Goal: Information Seeking & Learning: Learn about a topic

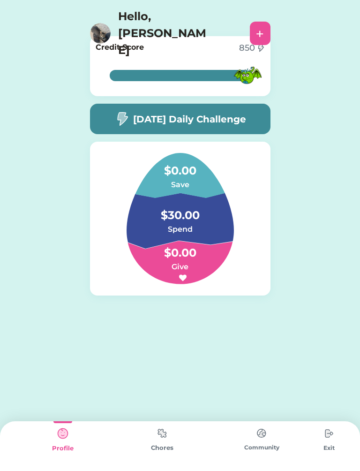
click at [127, 94] on div "Credit Score 850 100% 100%" at bounding box center [180, 66] width 181 height 60
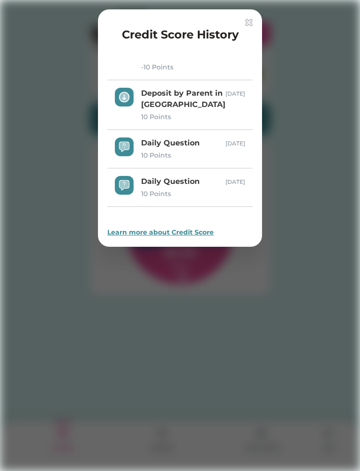
click at [248, 16] on div "Credit Score History Daily Question 10 Points [DATE] Daily Question 10 Points […" at bounding box center [180, 127] width 164 height 237
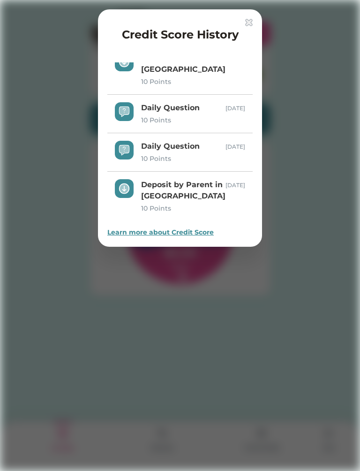
click at [256, 20] on div "Credit Score History Daily Question 10 Points [DATE] Daily Question 10 Points […" at bounding box center [180, 127] width 164 height 237
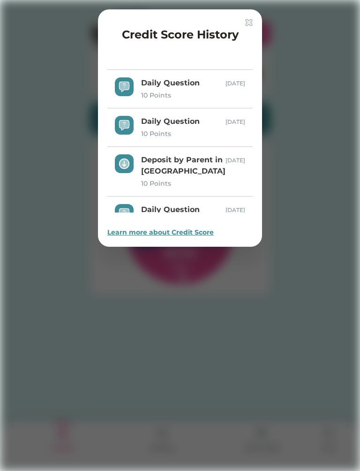
click at [248, 8] on div at bounding box center [180, 235] width 360 height 471
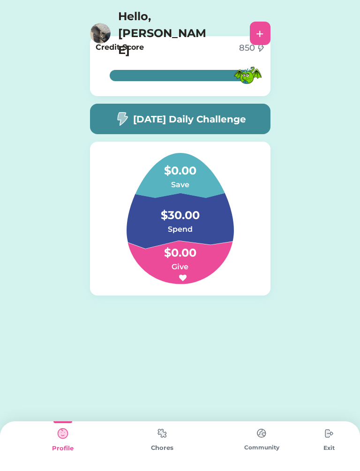
click at [175, 105] on div "[DATE] Daily Challenge" at bounding box center [180, 119] width 181 height 30
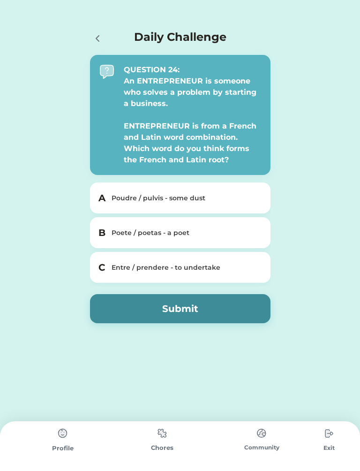
click at [223, 224] on div "B Poete / poetas - a poet" at bounding box center [180, 232] width 181 height 31
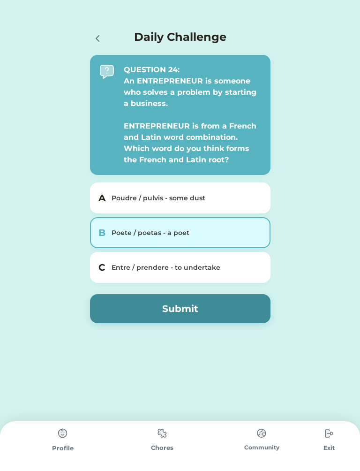
click at [235, 309] on button "Submit" at bounding box center [180, 308] width 181 height 29
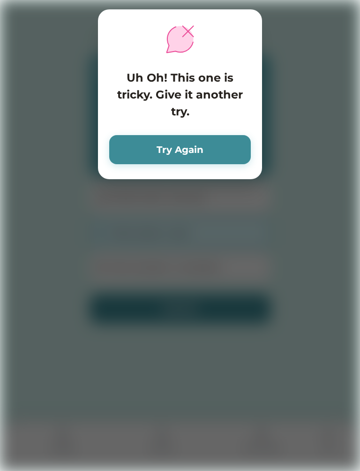
click at [235, 150] on button "Try Again" at bounding box center [180, 149] width 142 height 29
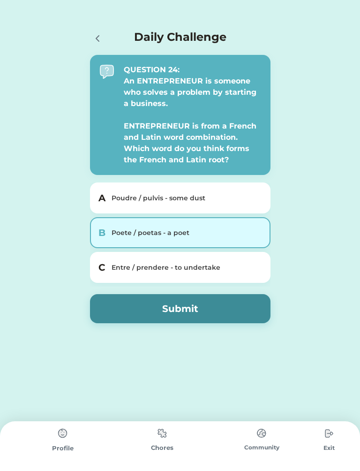
click at [250, 190] on div "A Poudre / pulvis - some dust" at bounding box center [180, 197] width 181 height 31
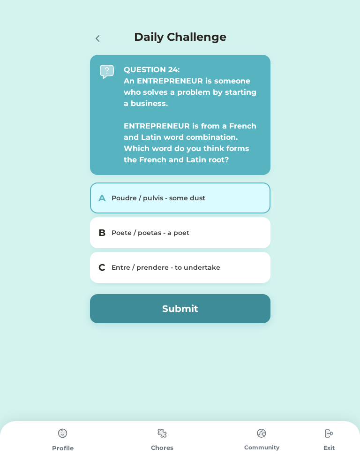
click at [233, 302] on button "Submit" at bounding box center [180, 308] width 181 height 29
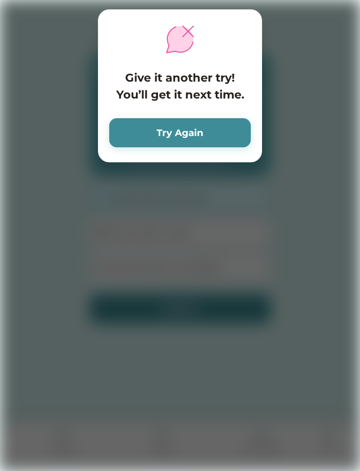
click at [226, 122] on button "Try Again" at bounding box center [180, 132] width 142 height 29
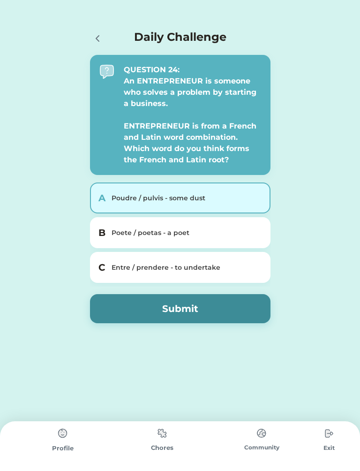
click at [229, 265] on div "Entre / prendere - to undertake" at bounding box center [186, 268] width 149 height 10
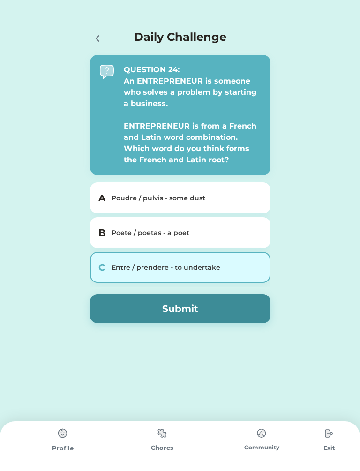
click at [244, 303] on button "Submit" at bounding box center [180, 308] width 181 height 29
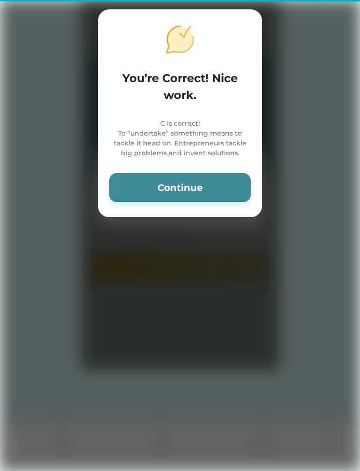
click at [225, 191] on button "Continue" at bounding box center [180, 187] width 142 height 29
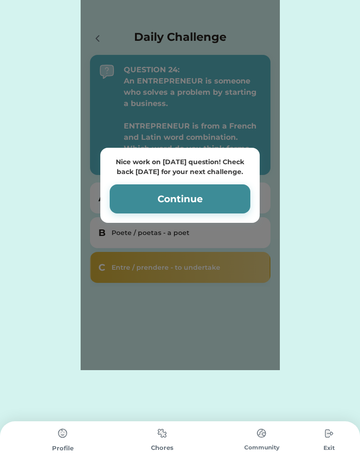
click at [207, 201] on button "Continue" at bounding box center [180, 198] width 141 height 29
